Goal: Task Accomplishment & Management: Manage account settings

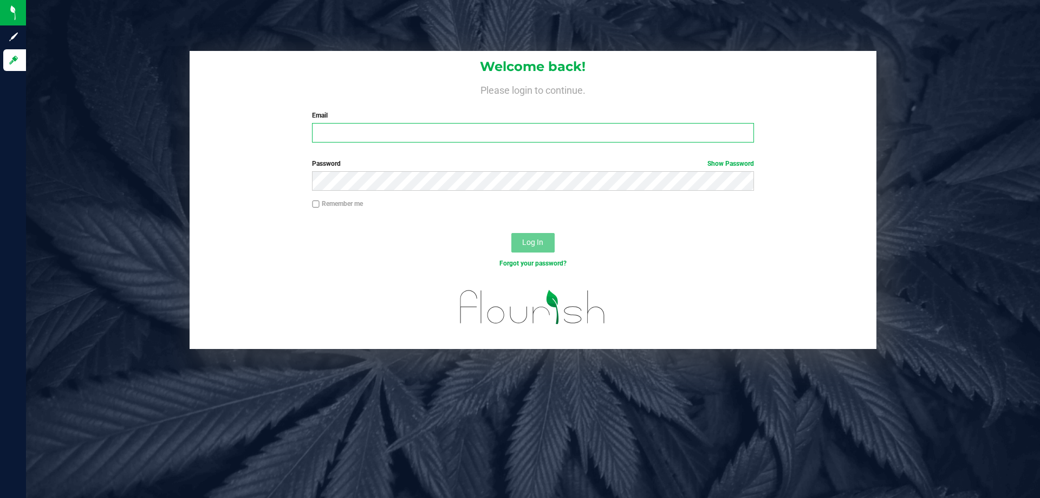
click at [407, 139] on input "Email" at bounding box center [532, 132] width 441 height 19
type input "[EMAIL_ADDRESS][DOMAIN_NAME]"
click at [511, 233] on button "Log In" at bounding box center [532, 242] width 43 height 19
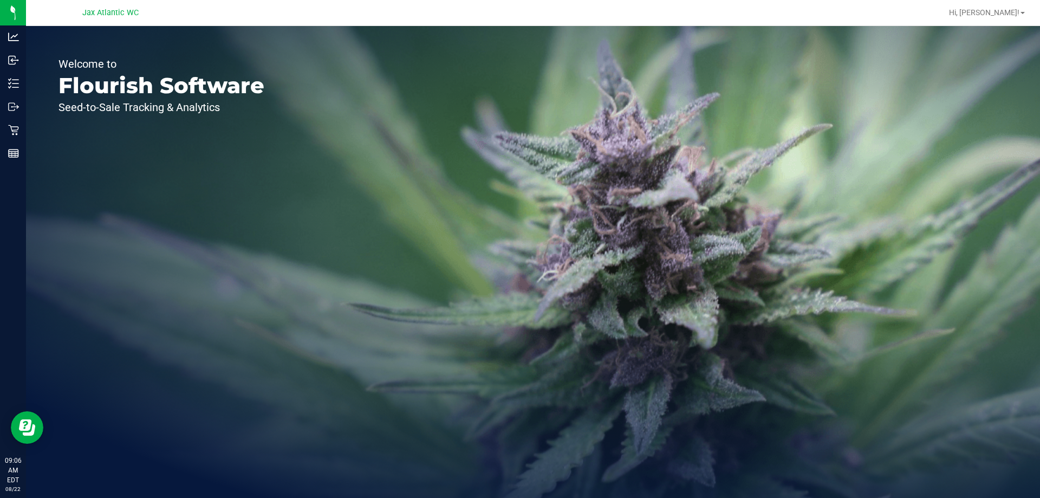
drag, startPoint x: 472, startPoint y: 33, endPoint x: 527, endPoint y: 3, distance: 62.7
click at [510, 9] on div "Jax Atlantic WC Hi, Gaby! Welcome to Flourish Software Seed-to-Sale Tracking & …" at bounding box center [533, 249] width 1014 height 498
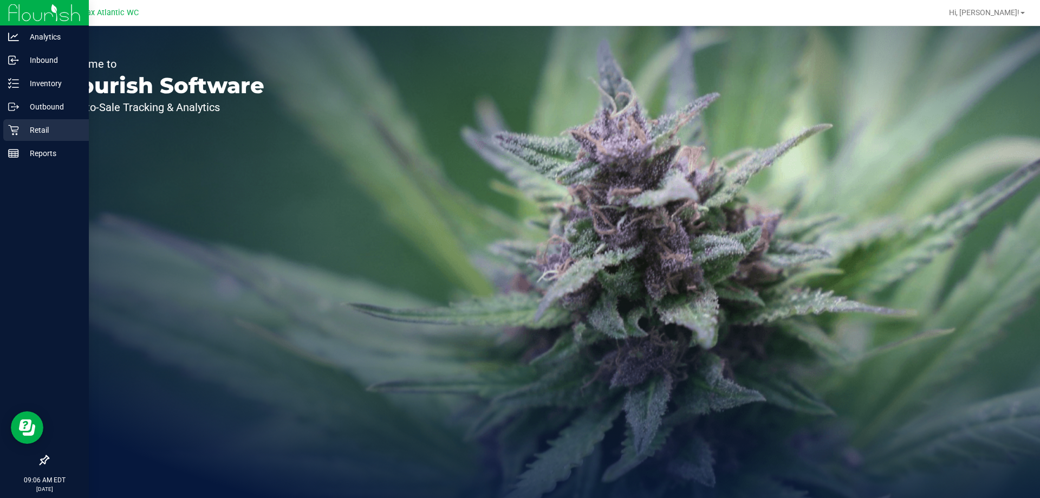
click at [21, 132] on p "Retail" at bounding box center [51, 129] width 65 height 13
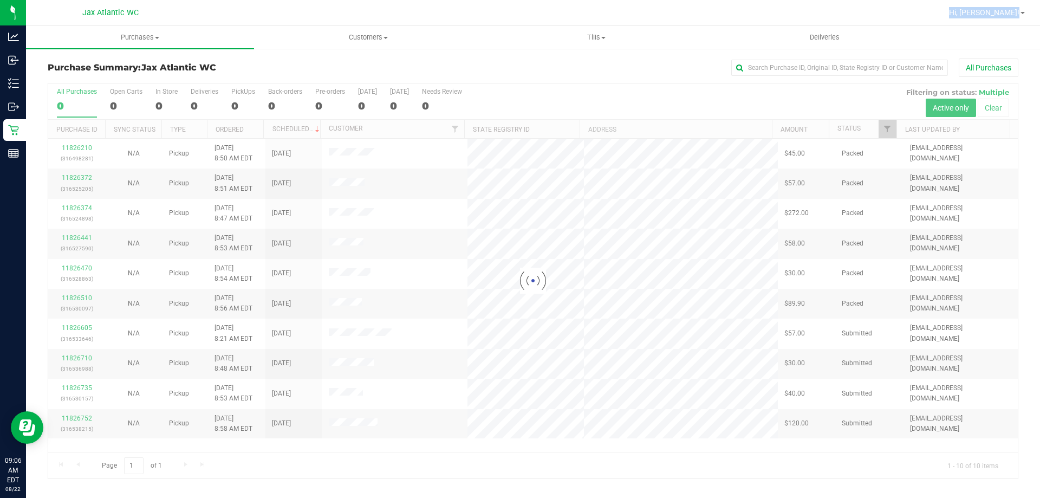
click at [439, 63] on div "All Purchases" at bounding box center [694, 67] width 647 height 18
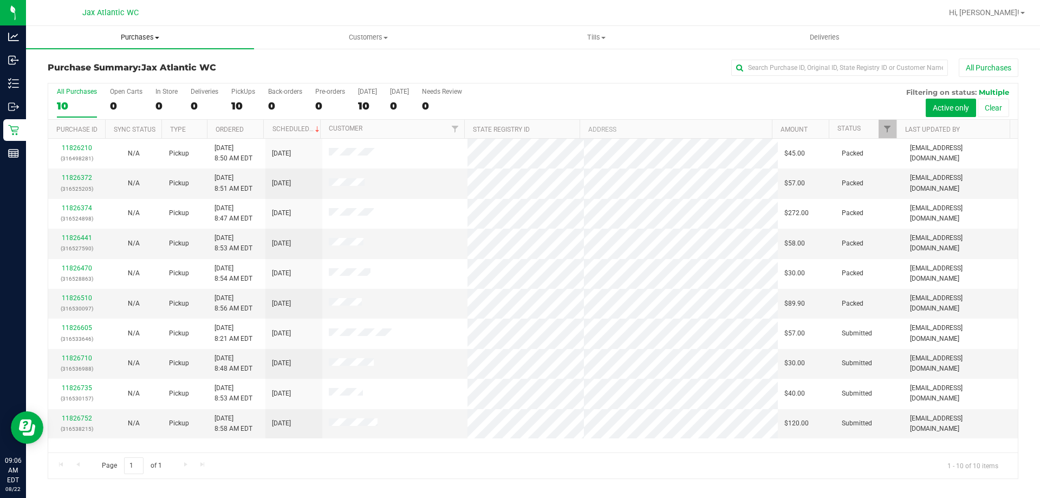
click at [173, 36] on span "Purchases" at bounding box center [140, 37] width 228 height 10
click at [98, 79] on li "Fulfillment" at bounding box center [140, 78] width 228 height 13
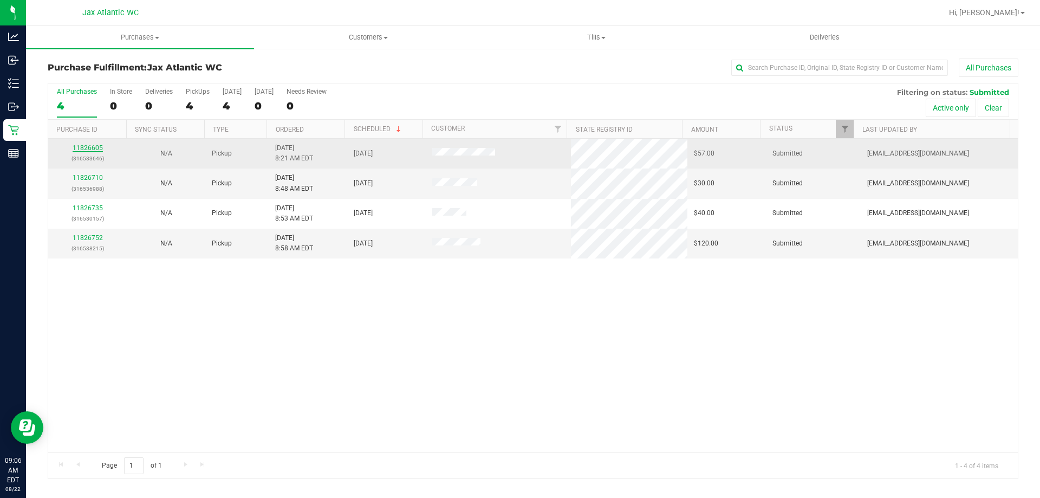
click at [97, 149] on link "11826605" at bounding box center [88, 148] width 30 height 8
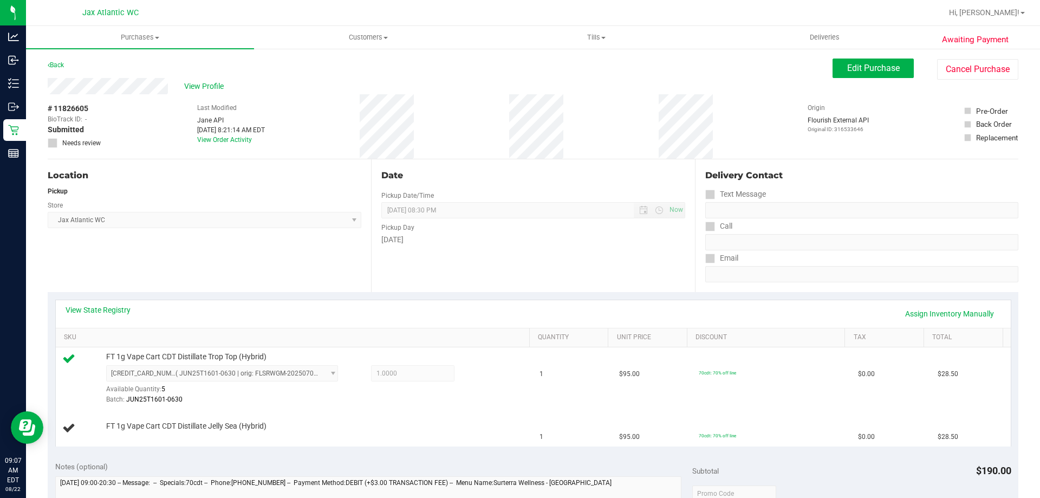
scroll to position [217, 0]
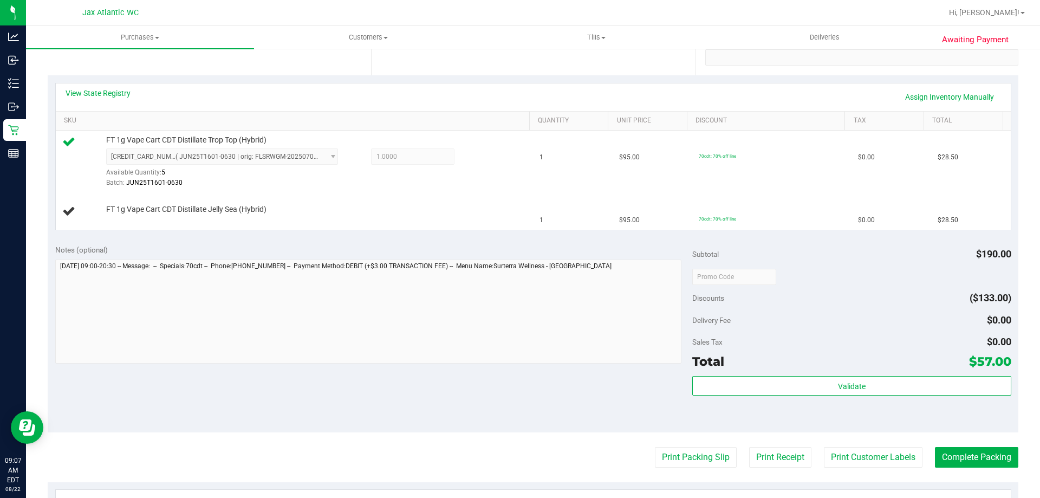
click at [866, 373] on div "Subtotal $190.00 Discounts ($133.00) Delivery Fee $0.00 Sales Tax $0.00 Total $…" at bounding box center [851, 334] width 318 height 180
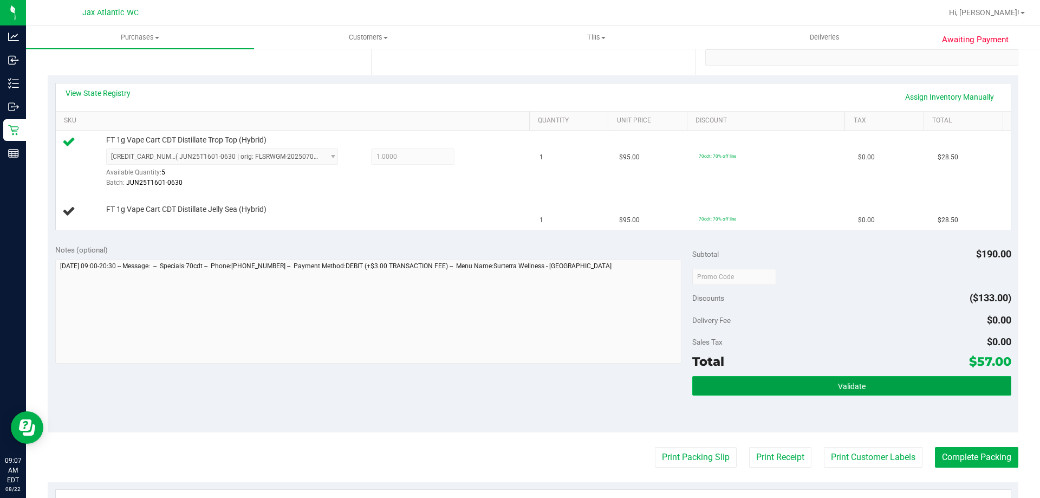
click at [866, 376] on button "Validate" at bounding box center [851, 385] width 318 height 19
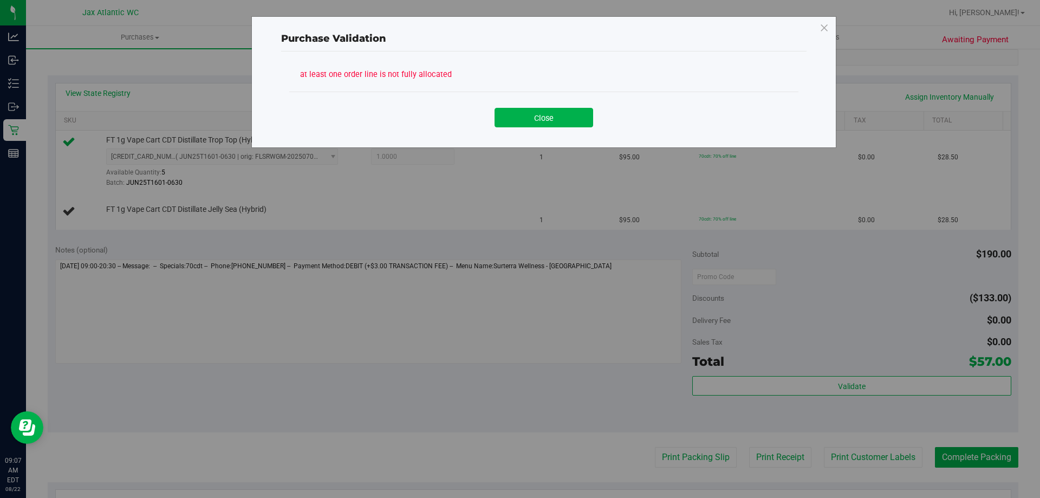
click at [558, 133] on div "Close" at bounding box center [543, 114] width 509 height 44
click at [560, 126] on button "Close" at bounding box center [543, 117] width 99 height 19
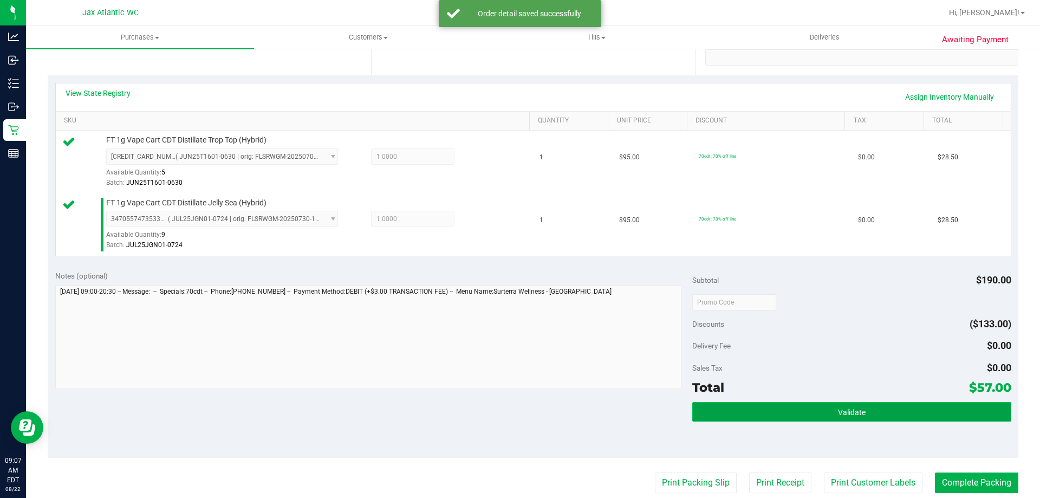
drag, startPoint x: 793, startPoint y: 410, endPoint x: 794, endPoint y: 405, distance: 5.5
click at [792, 410] on button "Validate" at bounding box center [851, 411] width 318 height 19
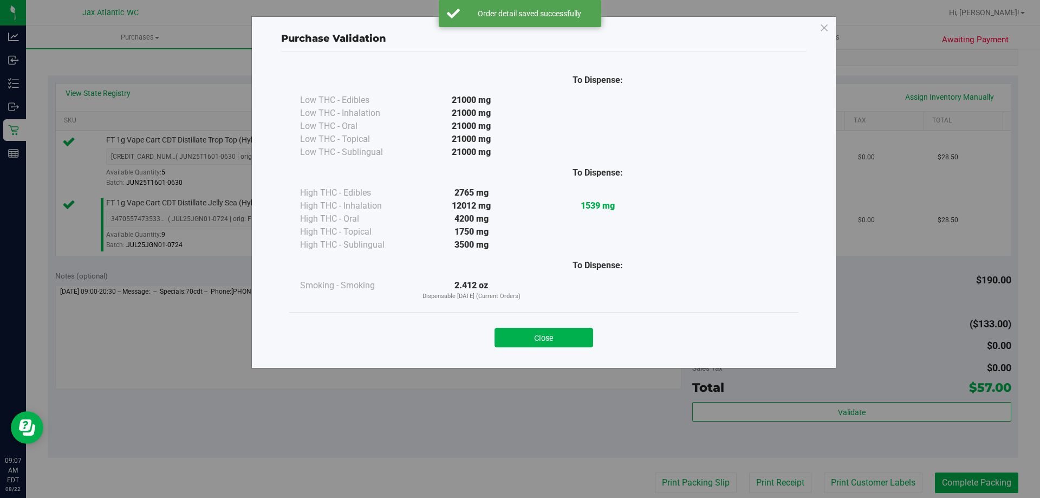
click at [564, 318] on div "Close" at bounding box center [543, 334] width 509 height 44
click at [559, 335] on button "Close" at bounding box center [543, 337] width 99 height 19
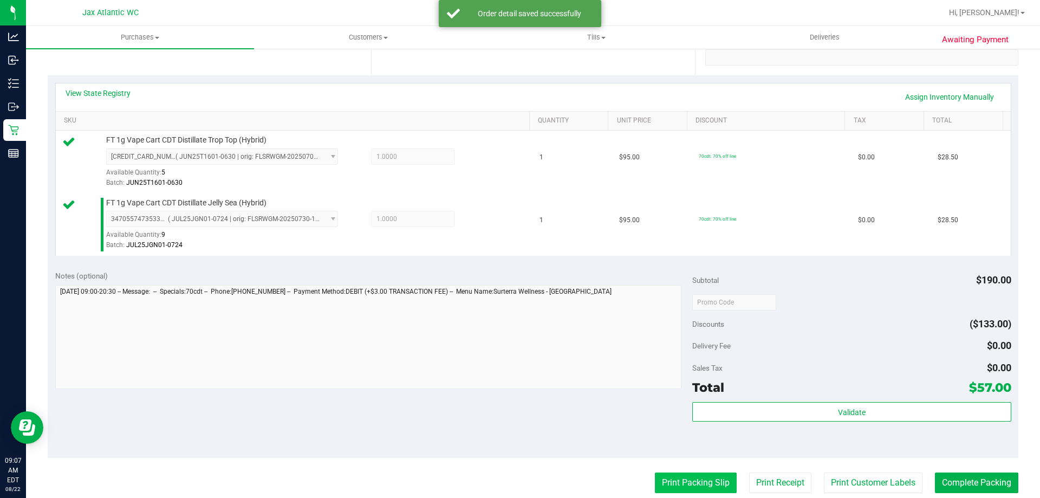
click at [700, 478] on button "Print Packing Slip" at bounding box center [696, 482] width 82 height 21
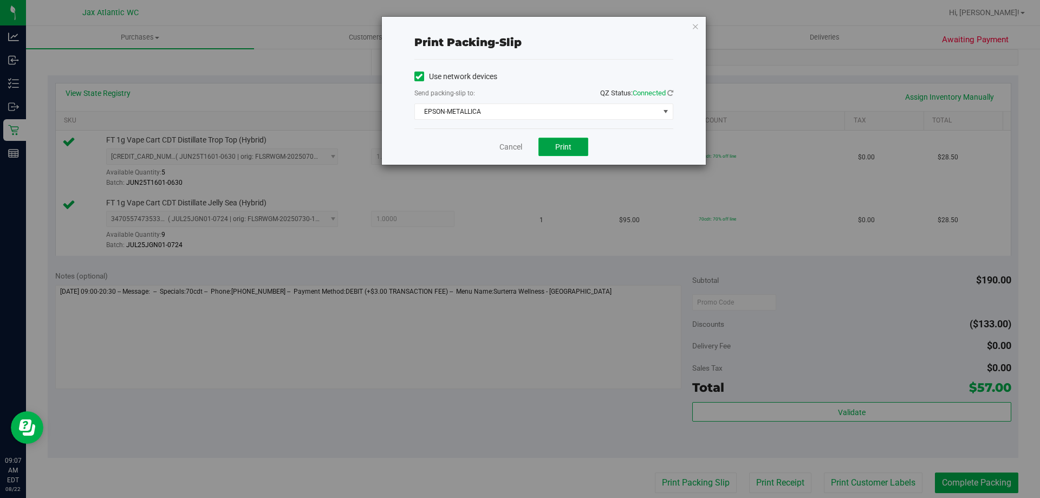
click at [571, 148] on span "Print" at bounding box center [563, 146] width 16 height 9
click at [510, 152] on link "Cancel" at bounding box center [510, 146] width 23 height 11
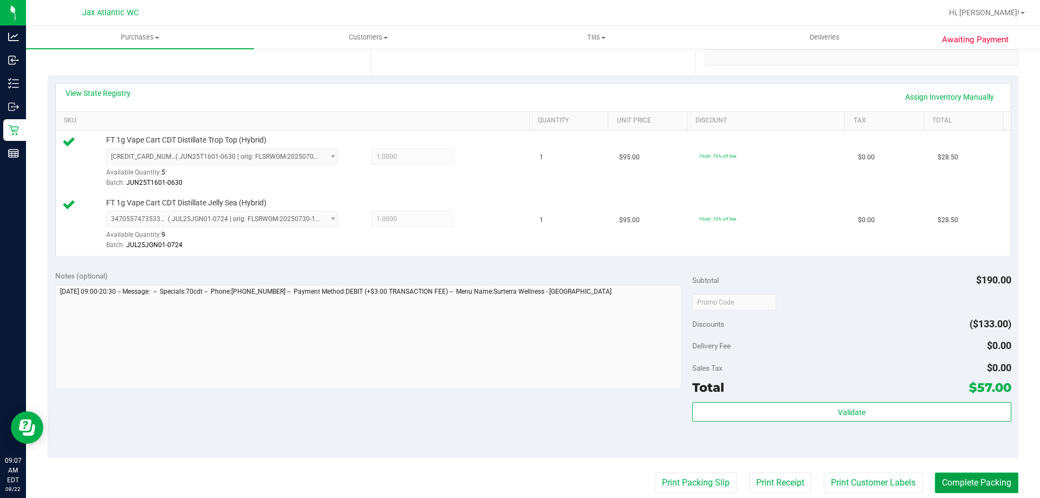
click at [964, 490] on button "Complete Packing" at bounding box center [976, 482] width 83 height 21
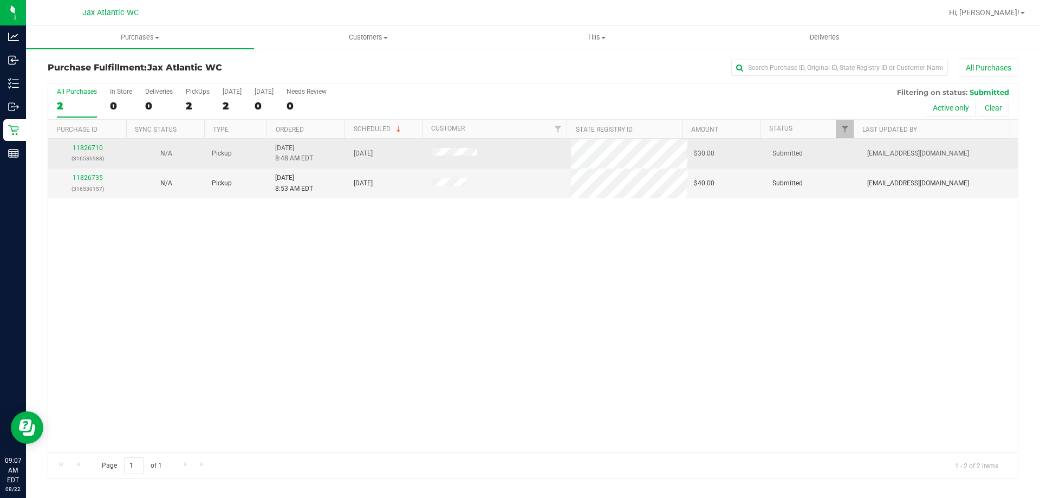
click at [114, 155] on p "(316536988)" at bounding box center [88, 158] width 66 height 10
click at [87, 147] on link "11826710" at bounding box center [88, 148] width 30 height 8
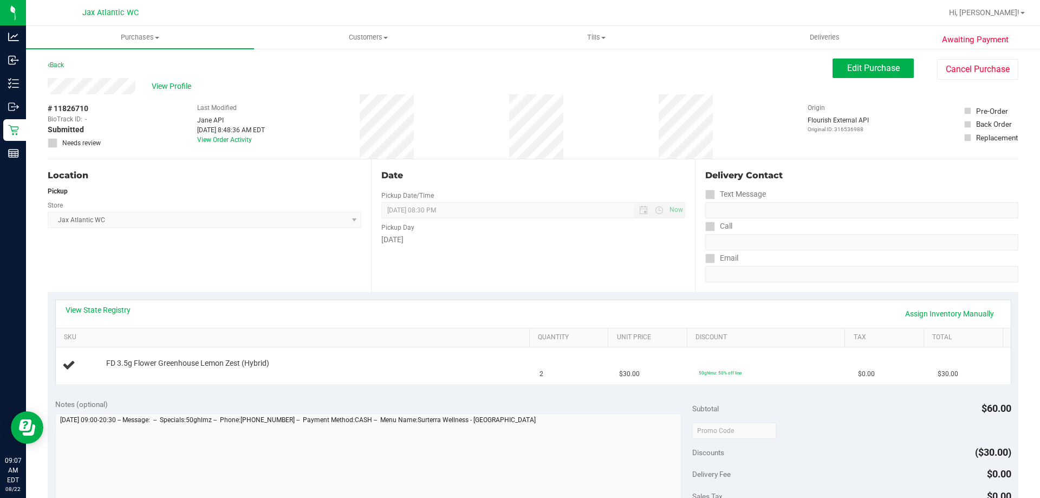
click at [100, 320] on div "View State Registry Assign Inventory Manually" at bounding box center [533, 313] width 935 height 18
click at [101, 312] on link "View State Registry" at bounding box center [98, 309] width 65 height 11
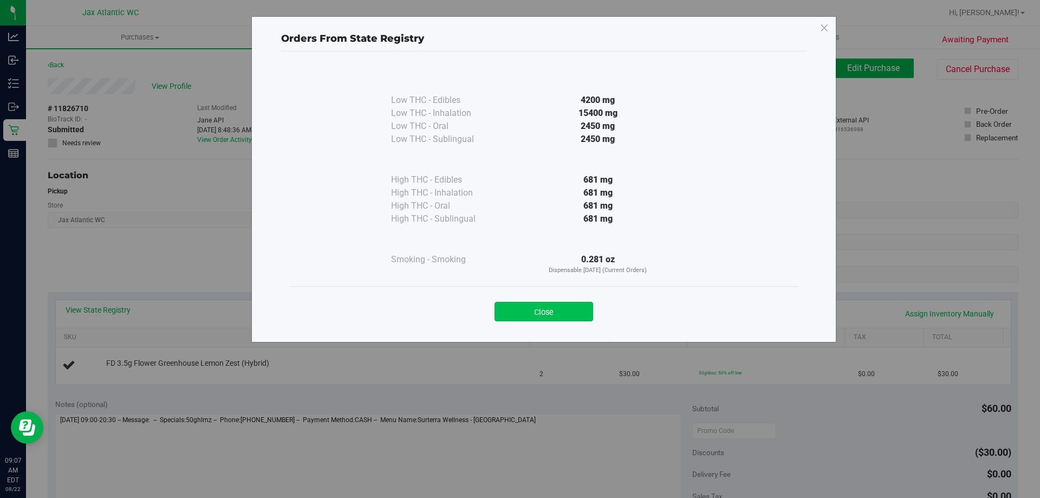
click at [576, 312] on button "Close" at bounding box center [543, 311] width 99 height 19
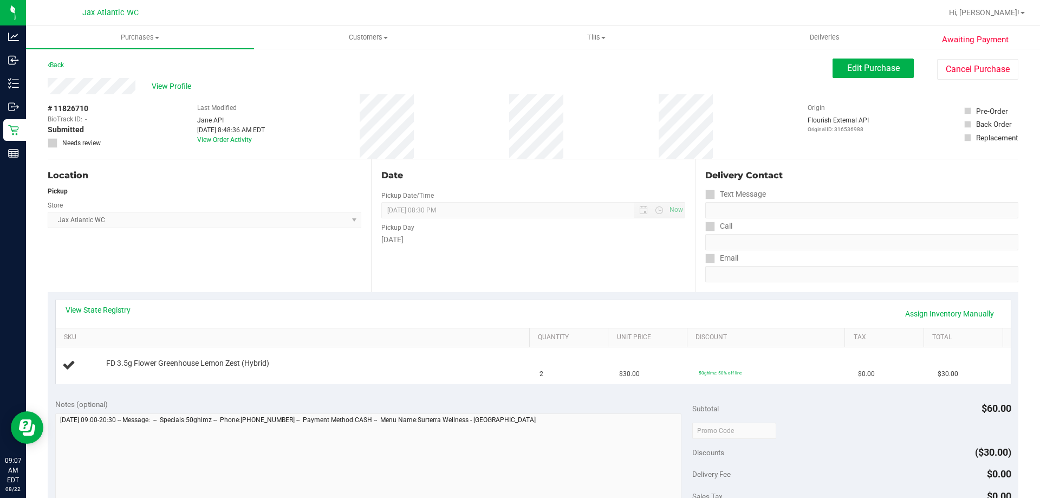
click at [583, 294] on div "View State Registry Assign Inventory Manually SKU Quantity Unit Price Discount …" at bounding box center [533, 341] width 970 height 99
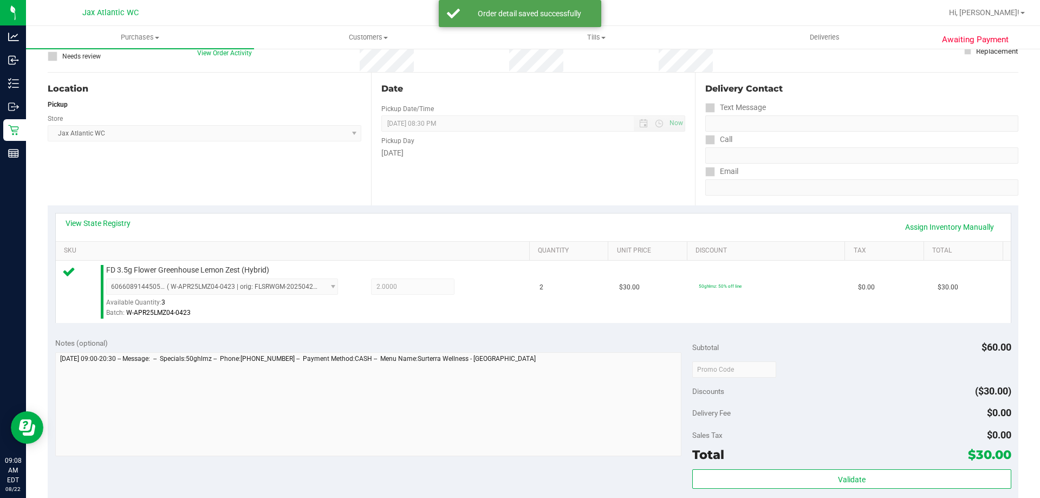
scroll to position [162, 0]
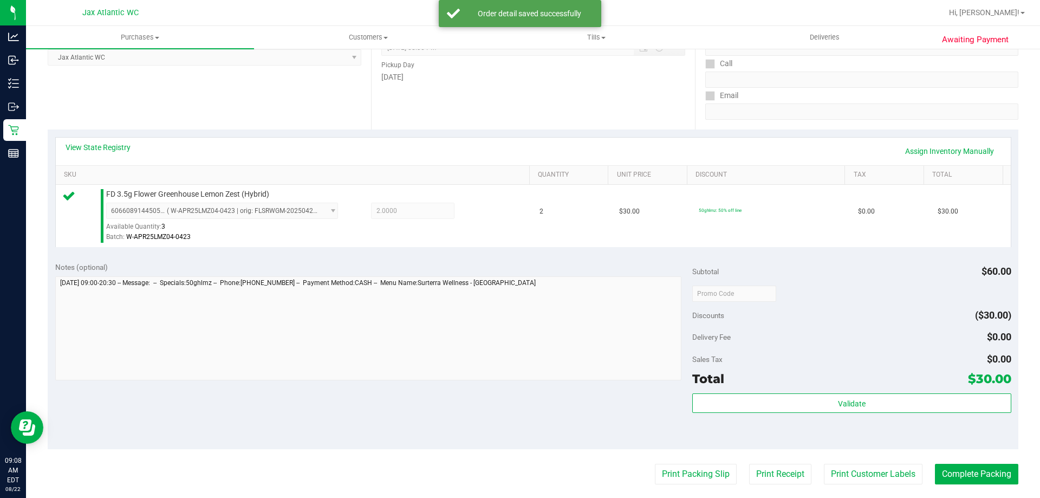
click at [841, 417] on div "Validate" at bounding box center [851, 417] width 318 height 49
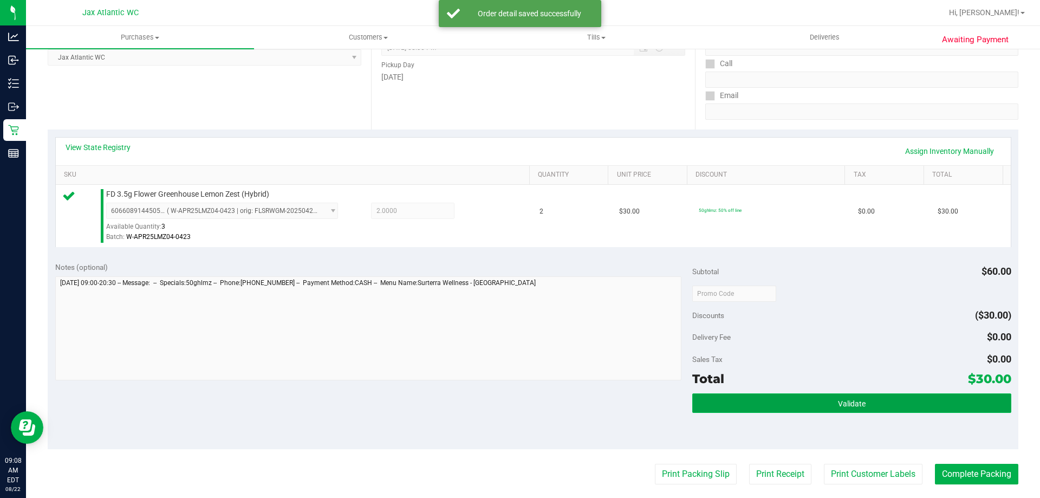
click at [850, 407] on span "Validate" at bounding box center [852, 403] width 28 height 9
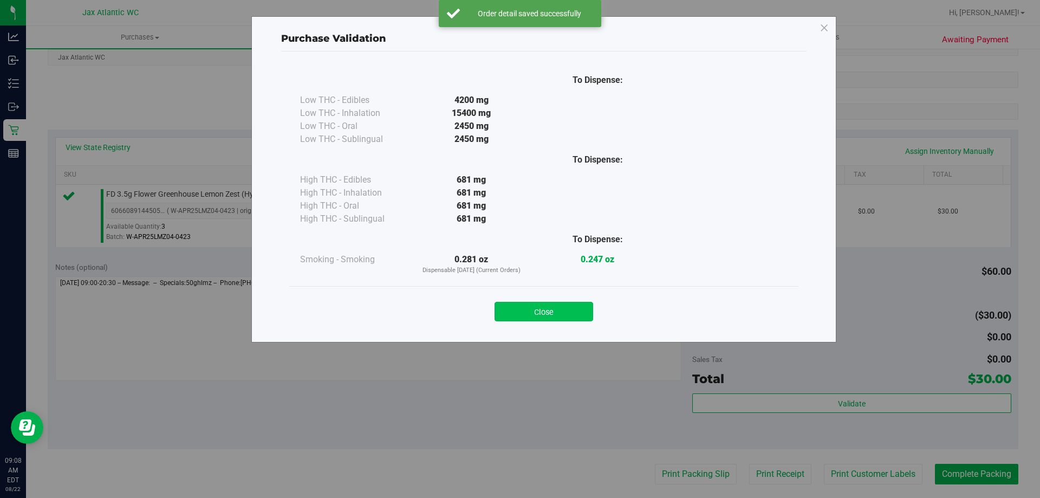
click at [572, 305] on button "Close" at bounding box center [543, 311] width 99 height 19
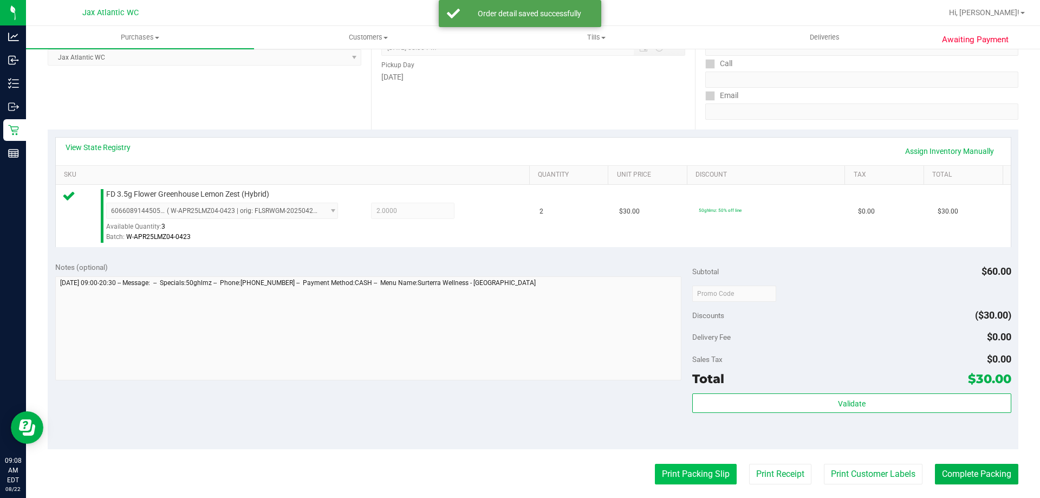
click at [674, 471] on button "Print Packing Slip" at bounding box center [696, 473] width 82 height 21
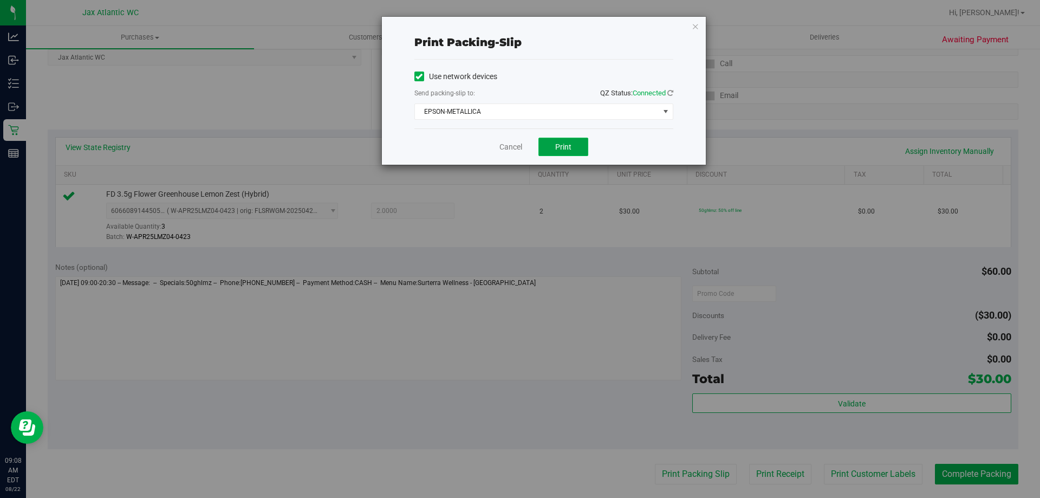
click at [563, 151] on span "Print" at bounding box center [563, 146] width 16 height 9
click at [510, 147] on link "Cancel" at bounding box center [510, 146] width 23 height 11
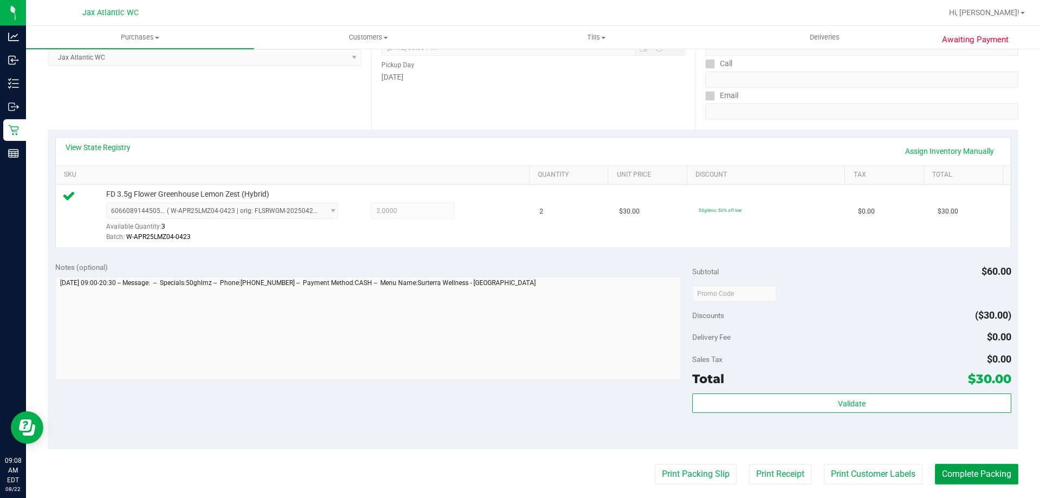
click at [956, 474] on button "Complete Packing" at bounding box center [976, 473] width 83 height 21
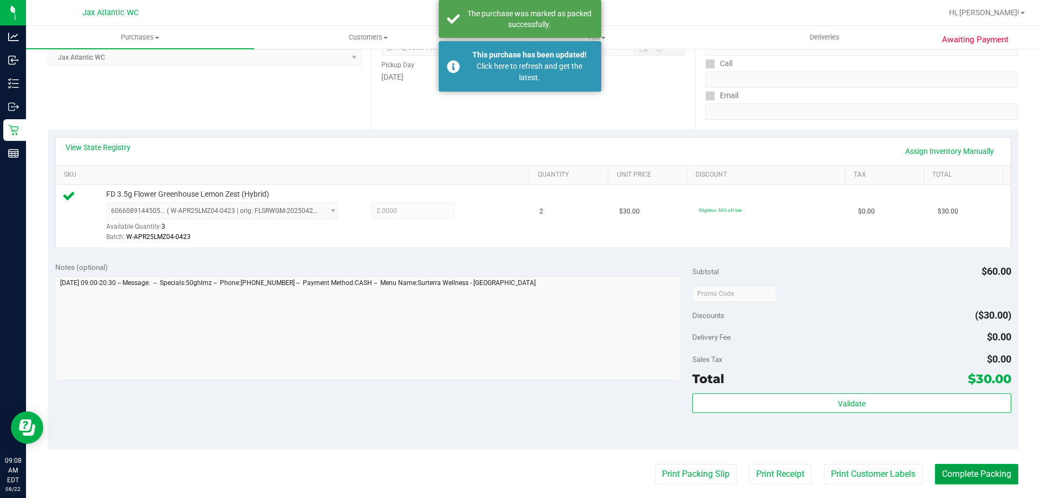
click at [956, 474] on button "Complete Packing" at bounding box center [976, 473] width 83 height 21
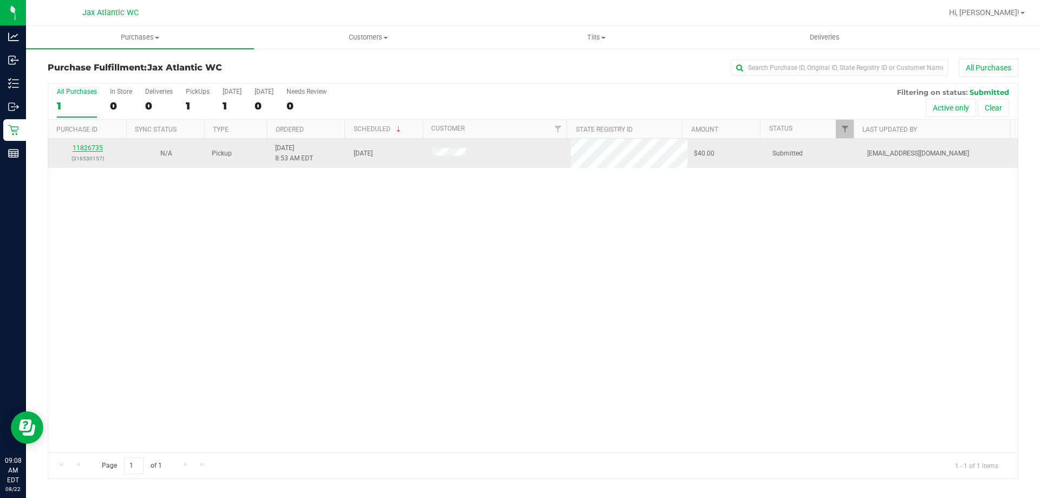
click at [95, 148] on link "11826735" at bounding box center [88, 148] width 30 height 8
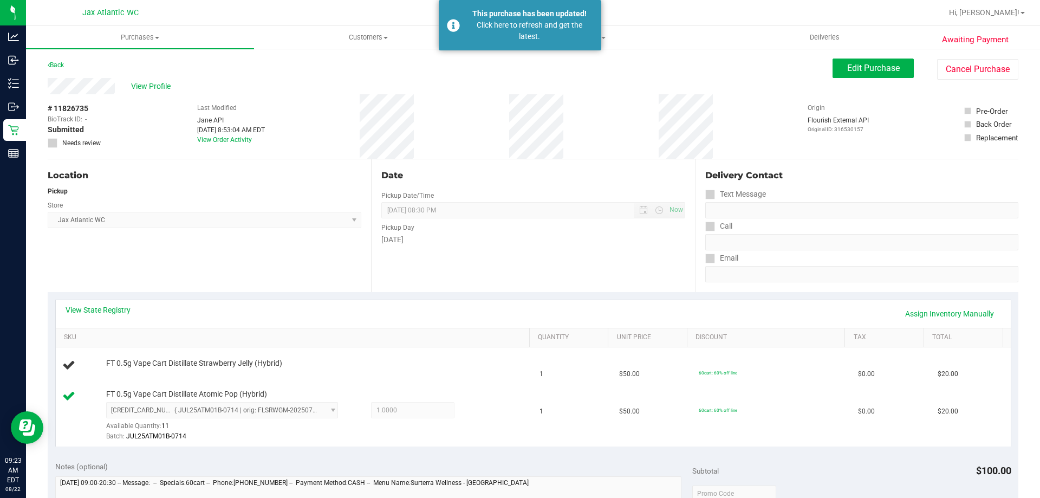
click at [26, 130] on div "Awaiting Payment Back Edit Purchase Cancel Purchase View Profile # 11826735 Bio…" at bounding box center [533, 485] width 1014 height 875
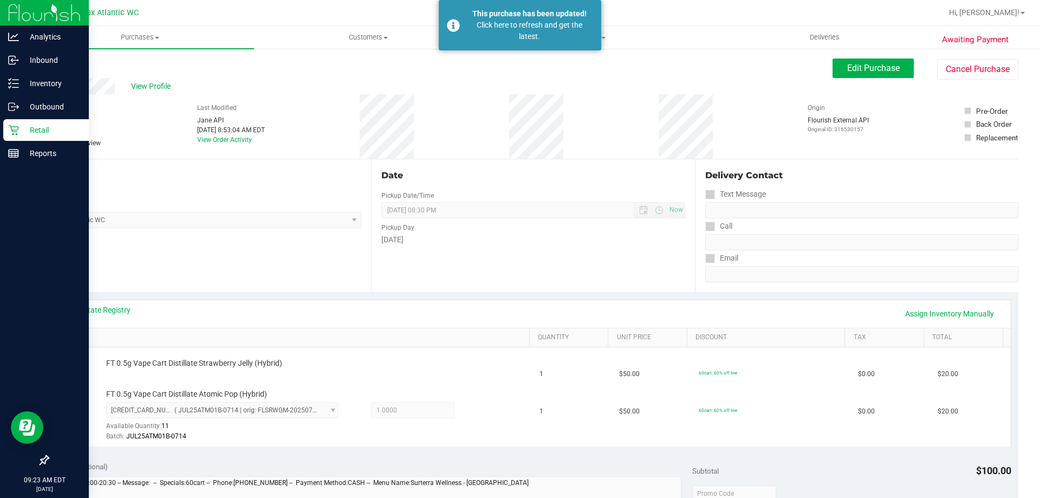
click at [23, 133] on p "Retail" at bounding box center [51, 129] width 65 height 13
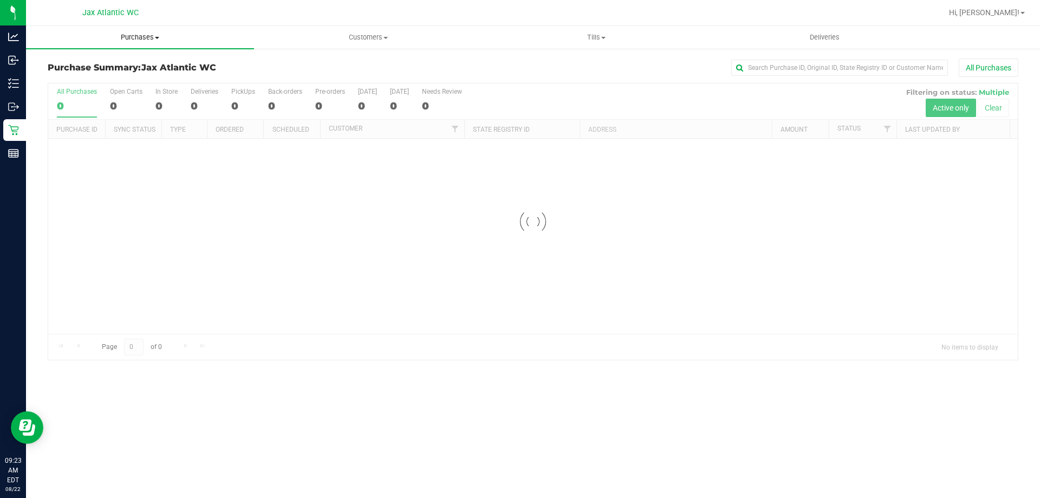
click at [155, 33] on span "Purchases" at bounding box center [140, 37] width 228 height 10
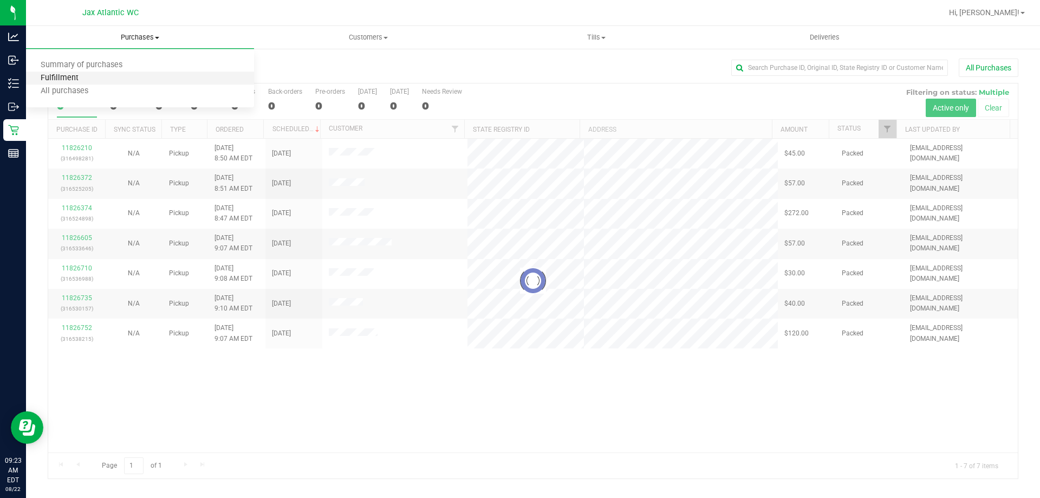
click at [83, 77] on span "Fulfillment" at bounding box center [59, 78] width 67 height 9
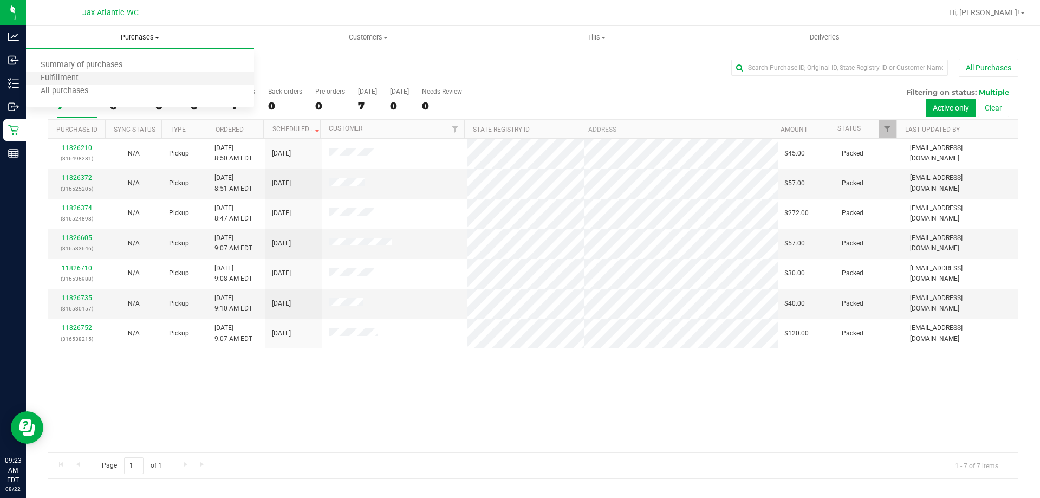
click at [63, 72] on li "Fulfillment" at bounding box center [140, 78] width 228 height 13
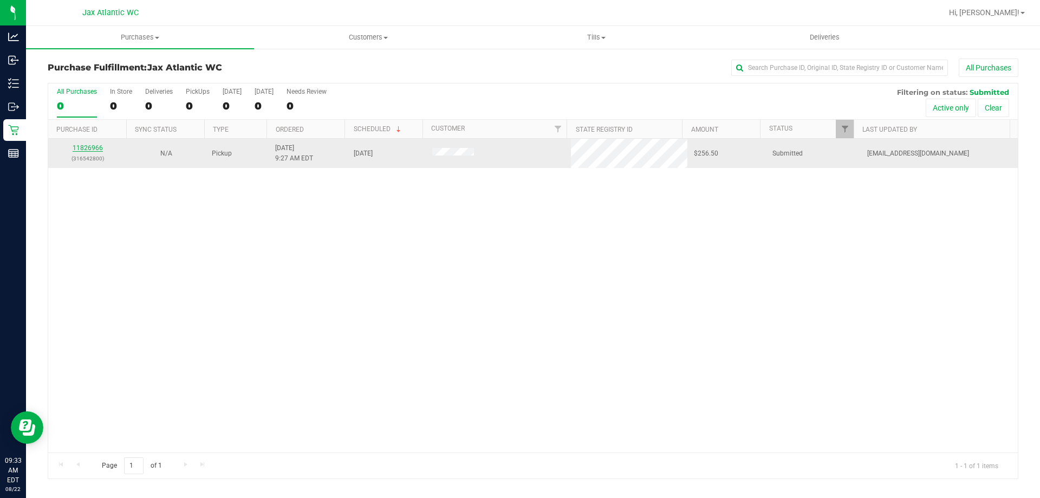
click at [84, 144] on link "11826966" at bounding box center [88, 148] width 30 height 8
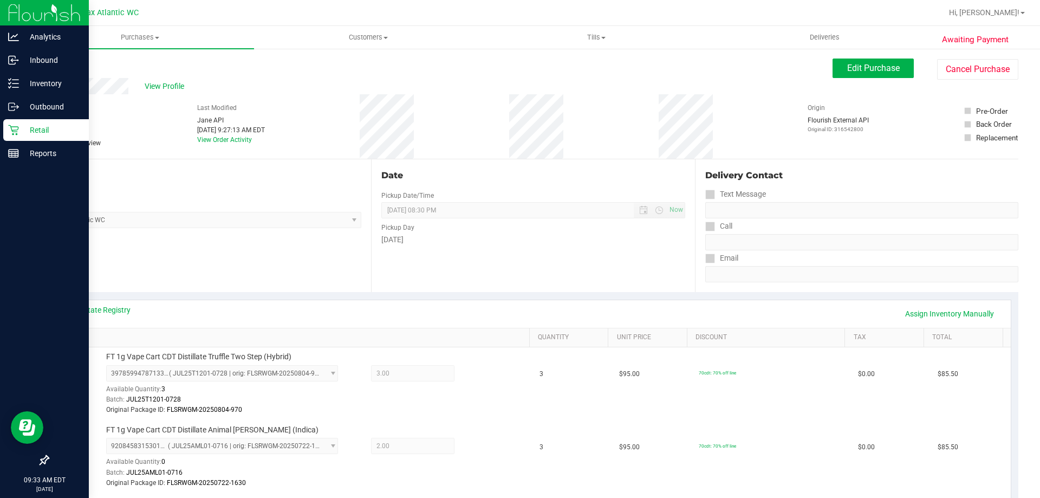
click at [23, 134] on p "Retail" at bounding box center [51, 129] width 65 height 13
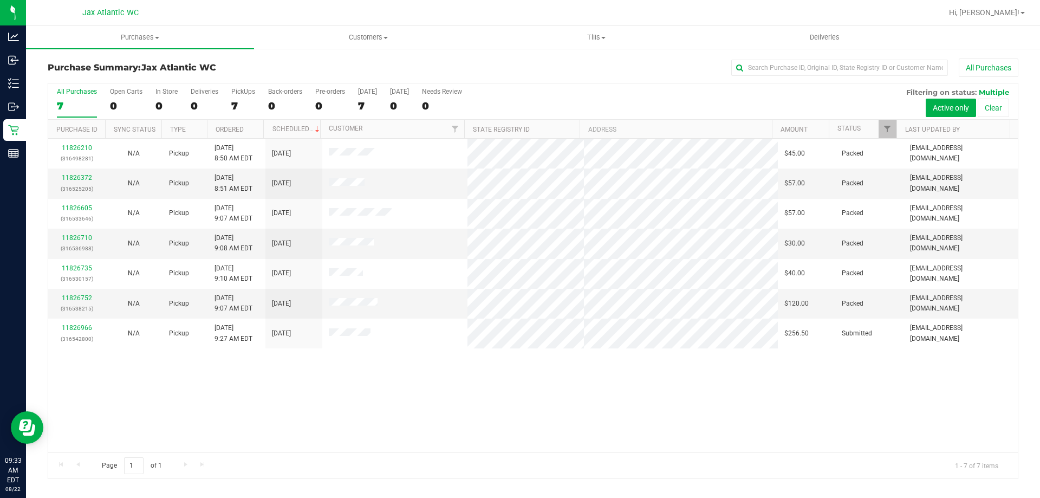
click at [515, 378] on div "11826210 (316498281) N/A Pickup [DATE] 8:50 AM EDT 8/22/2025 $45.00 Packed [EMA…" at bounding box center [532, 296] width 969 height 314
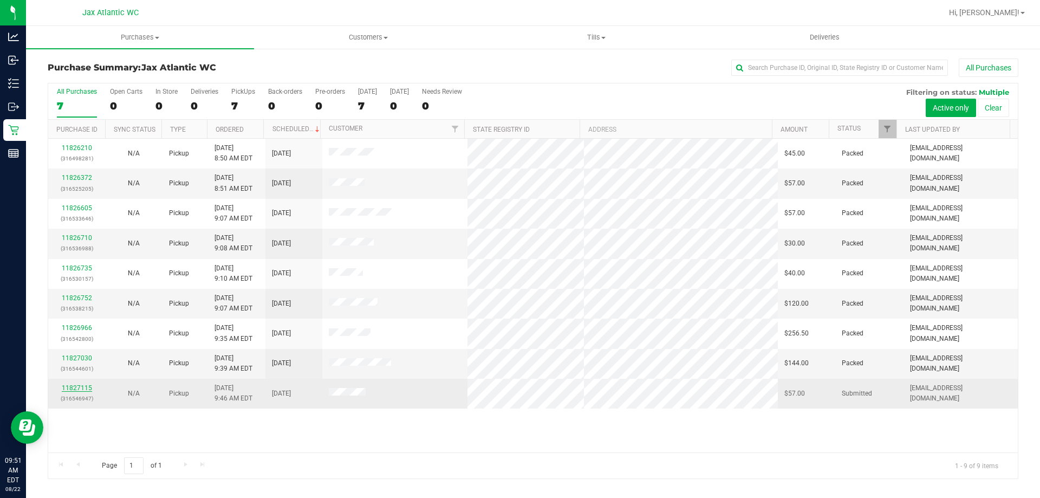
click at [83, 386] on link "11827115" at bounding box center [77, 388] width 30 height 8
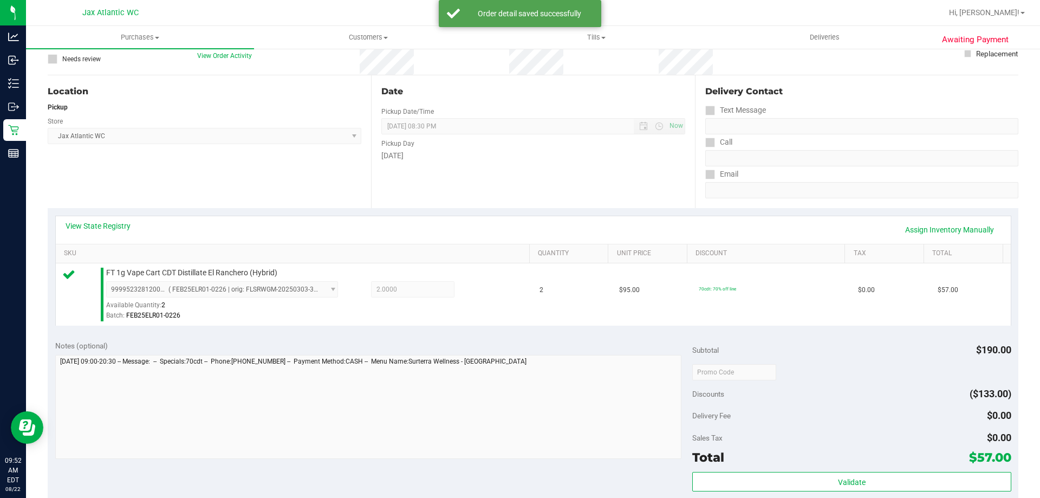
scroll to position [162, 0]
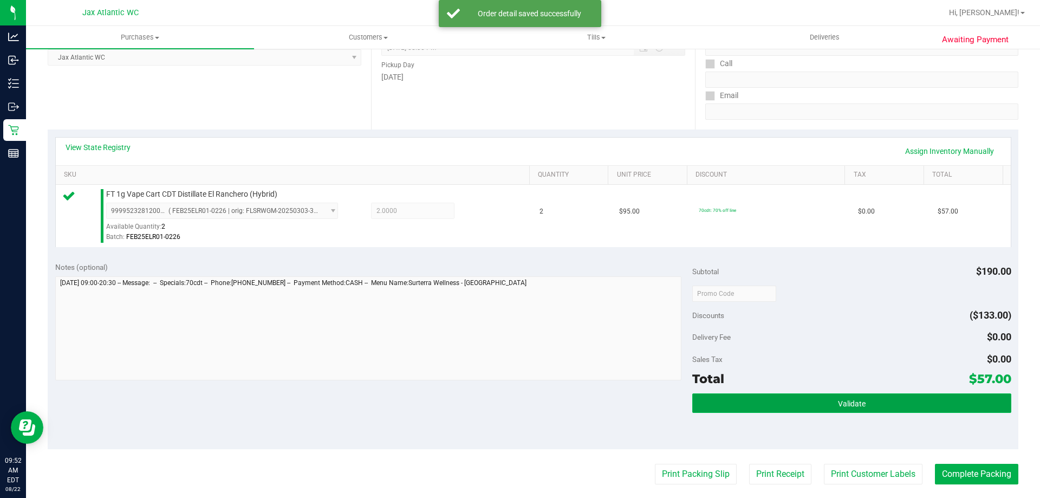
click at [845, 411] on button "Validate" at bounding box center [851, 402] width 318 height 19
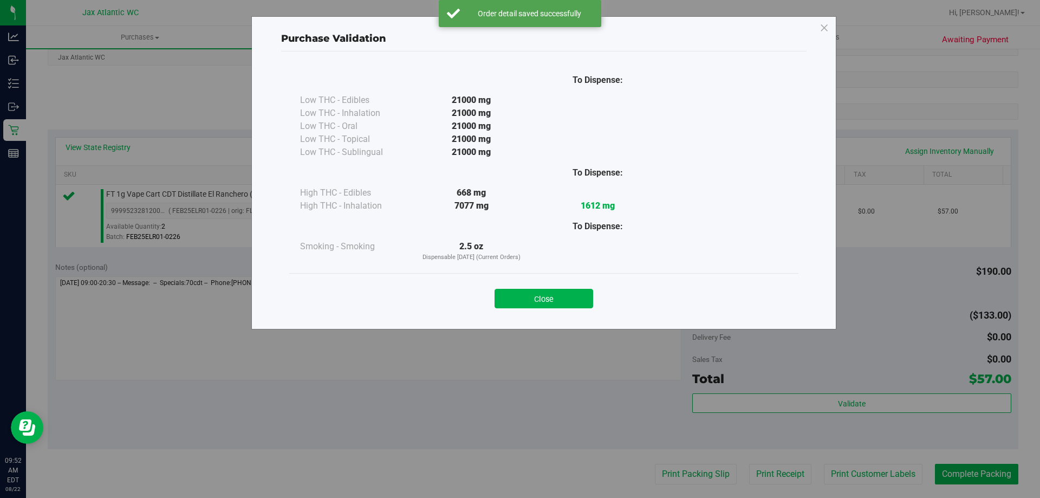
click at [528, 311] on div "Close" at bounding box center [543, 295] width 509 height 44
click at [540, 299] on button "Close" at bounding box center [543, 298] width 99 height 19
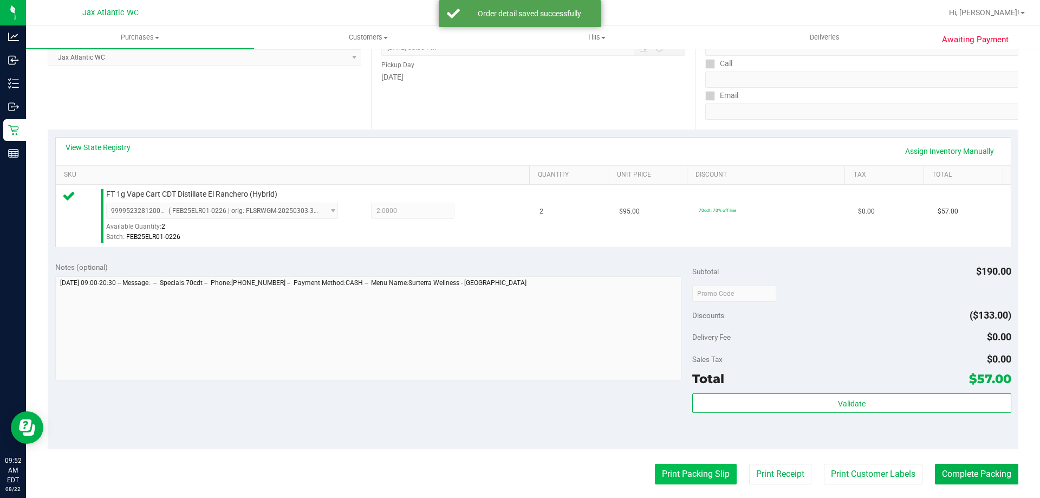
click at [679, 469] on button "Print Packing Slip" at bounding box center [696, 473] width 82 height 21
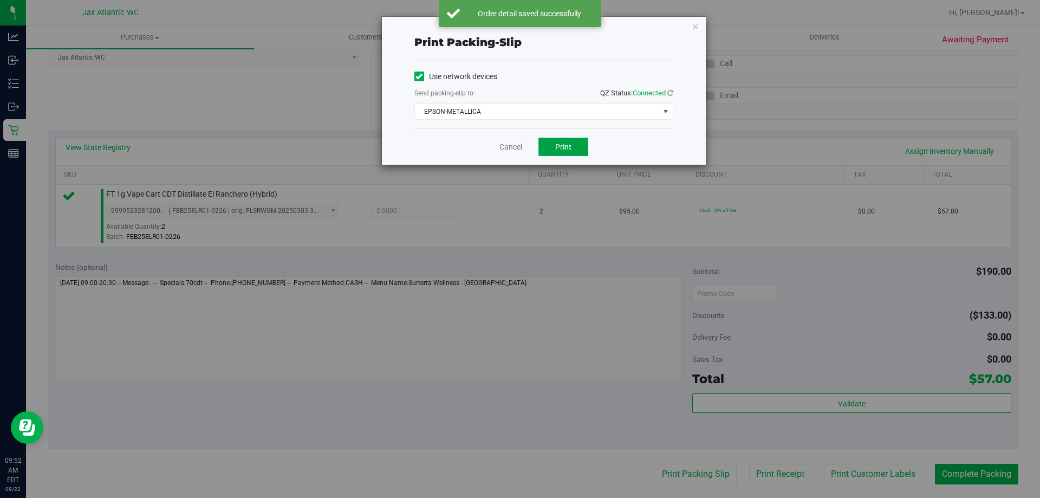
click at [554, 145] on button "Print" at bounding box center [563, 147] width 50 height 18
click at [511, 145] on link "Cancel" at bounding box center [510, 146] width 23 height 11
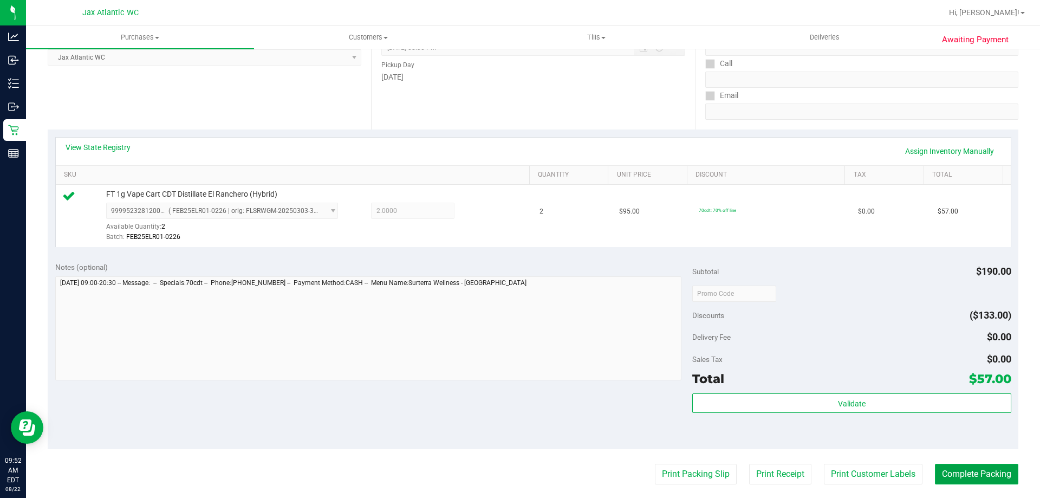
click at [963, 472] on button "Complete Packing" at bounding box center [976, 473] width 83 height 21
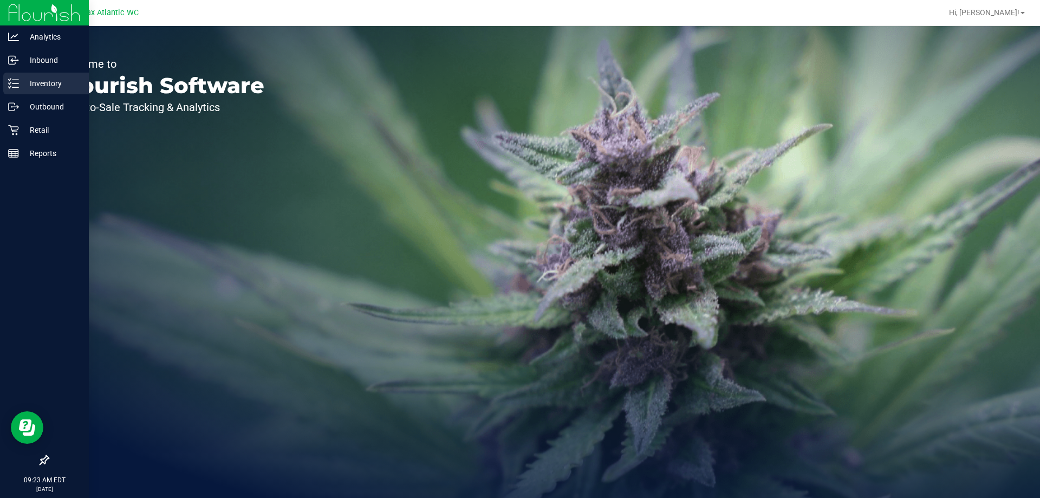
click at [18, 80] on line at bounding box center [15, 80] width 6 height 0
